Goal: Transaction & Acquisition: Obtain resource

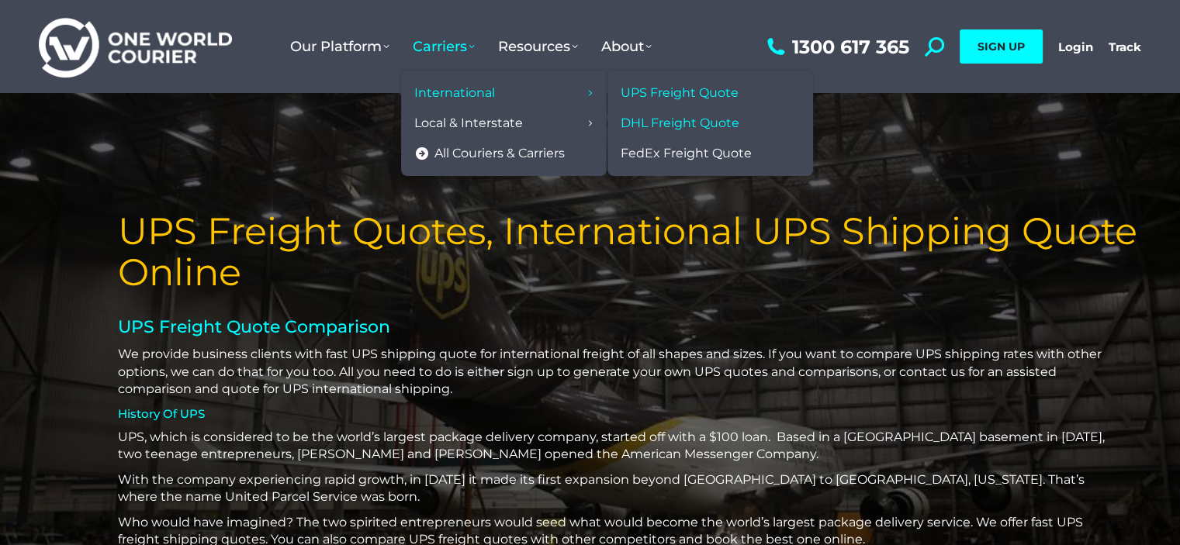
click at [643, 121] on span "DHL Freight Quote" at bounding box center [680, 124] width 119 height 16
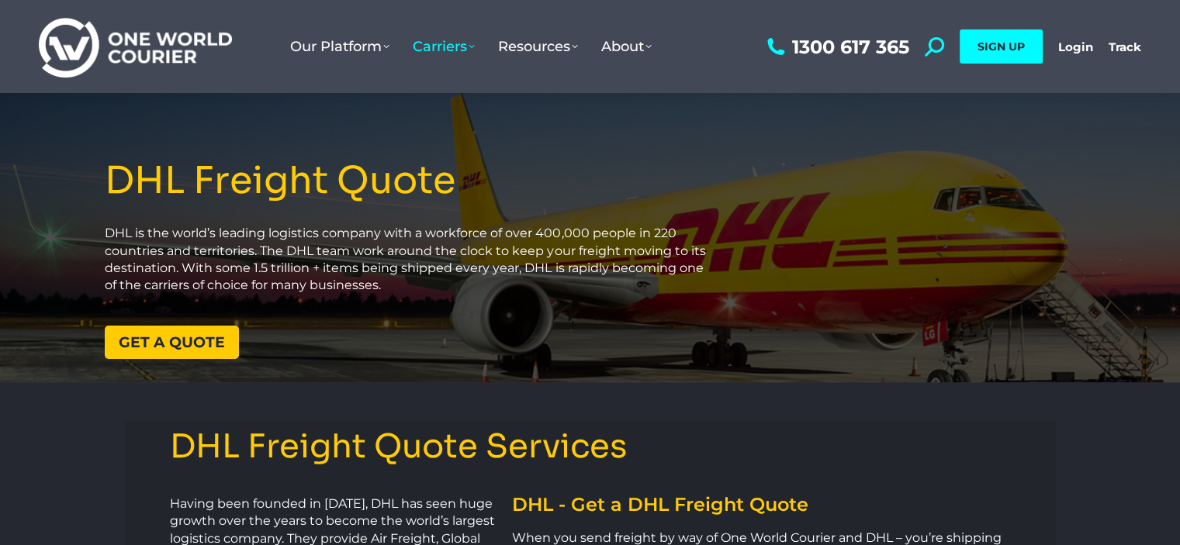
click at [152, 347] on span "Get a quote" at bounding box center [172, 342] width 106 height 15
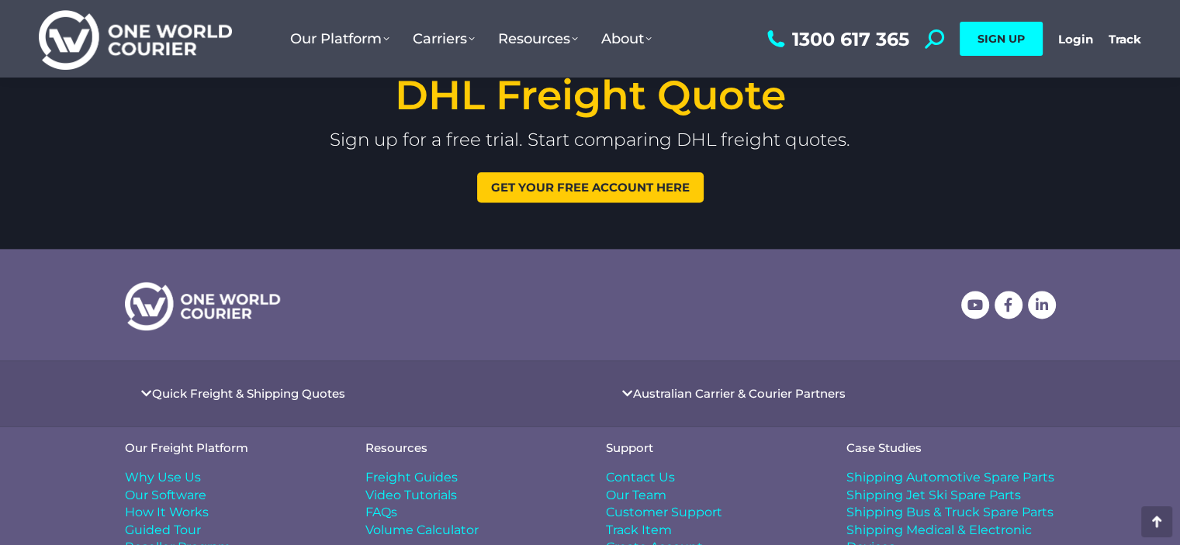
scroll to position [1814, 0]
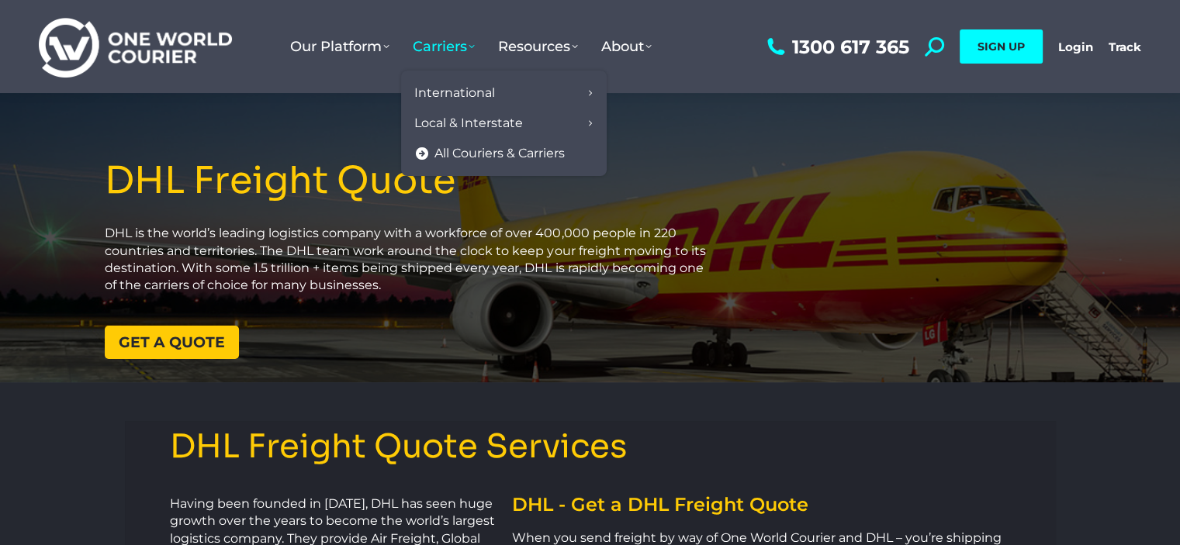
click at [438, 40] on span "Carriers" at bounding box center [444, 46] width 62 height 17
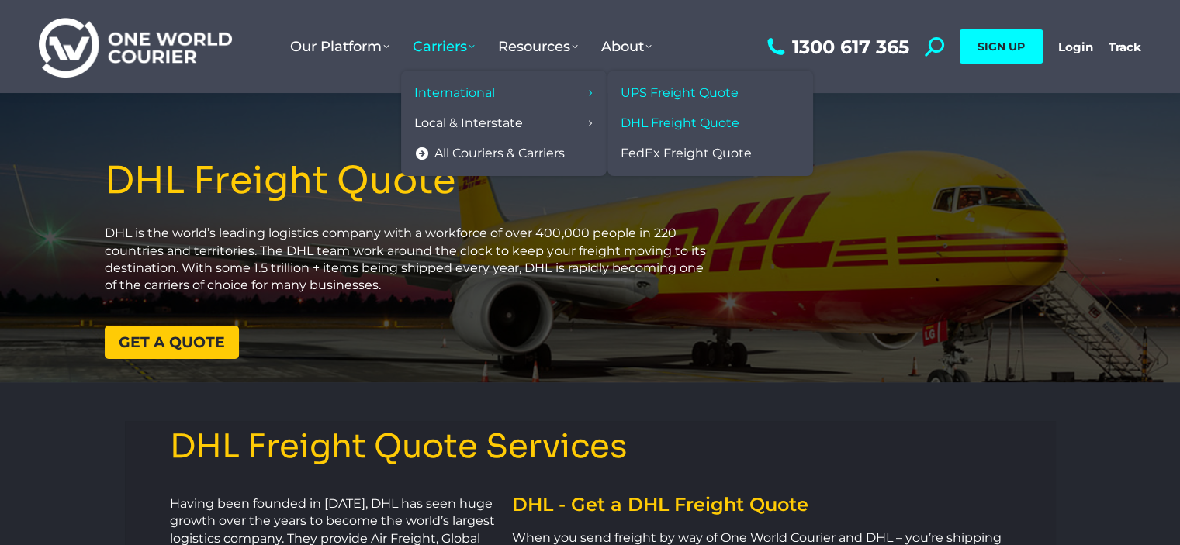
click at [658, 92] on span "UPS Freight Quote" at bounding box center [680, 93] width 118 height 16
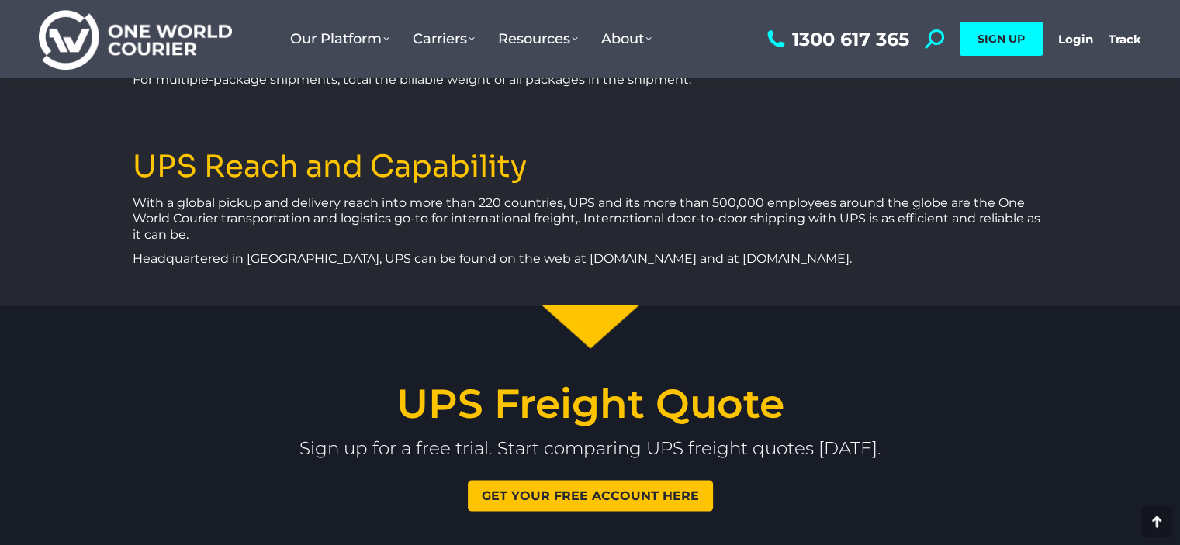
scroll to position [3180, 0]
